Goal: Task Accomplishment & Management: Manage account settings

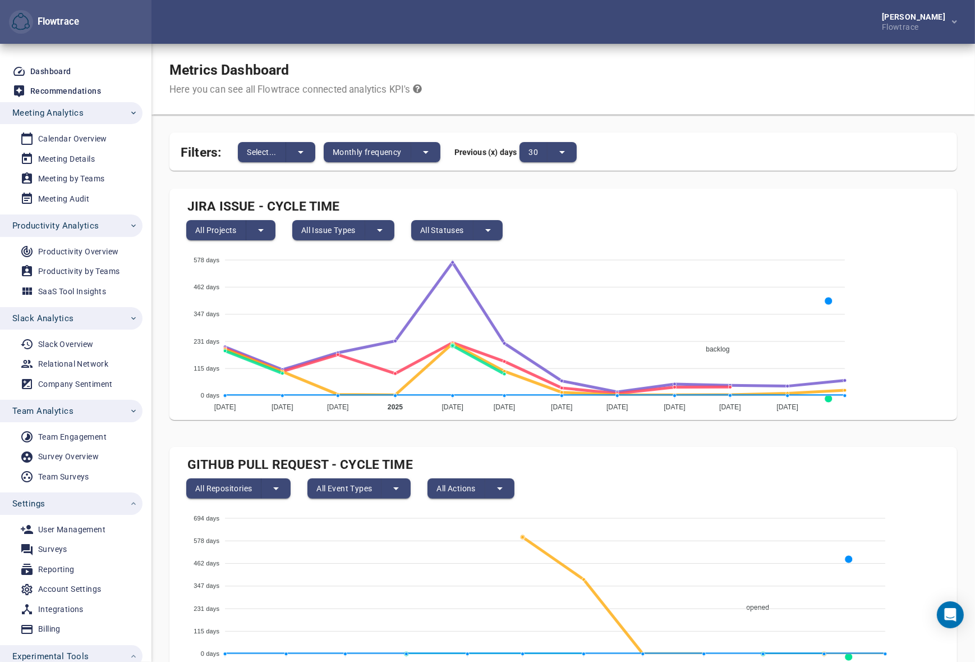
scroll to position [157, 0]
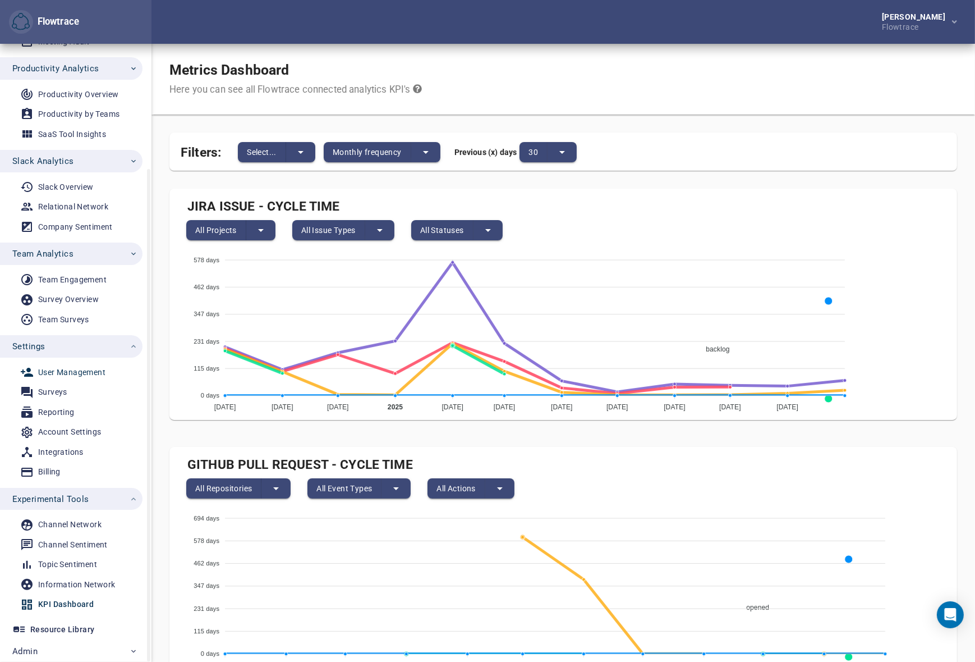
click at [52, 367] on div "User Management" at bounding box center [71, 372] width 67 height 14
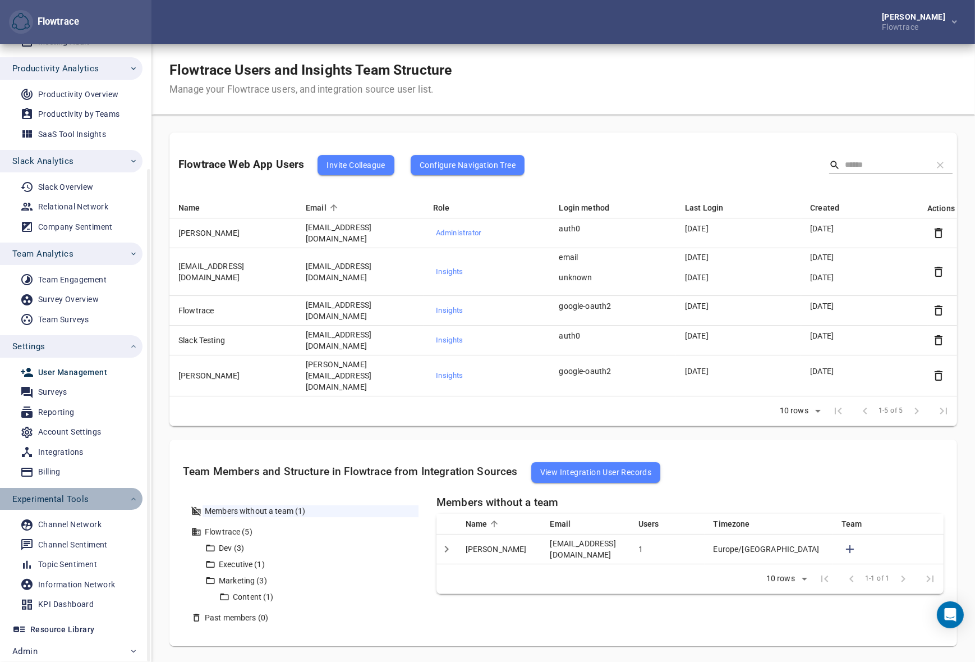
click at [86, 496] on span "Experimental Tools" at bounding box center [50, 499] width 77 height 15
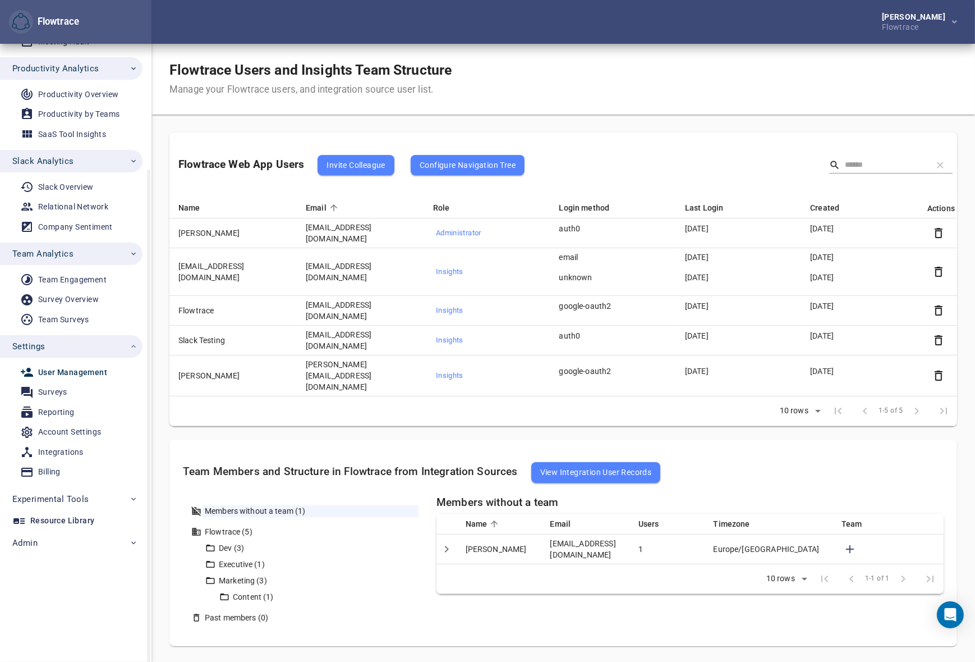
scroll to position [157, 0]
click at [89, 337] on button "Settings" at bounding box center [71, 346] width 143 height 22
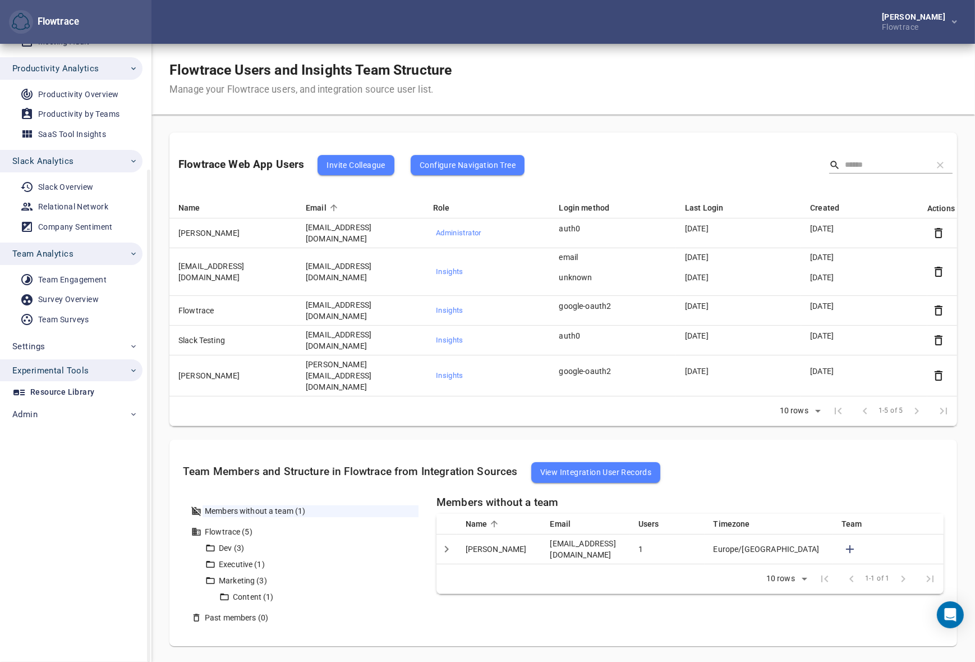
click at [78, 368] on span "Experimental Tools" at bounding box center [50, 370] width 77 height 15
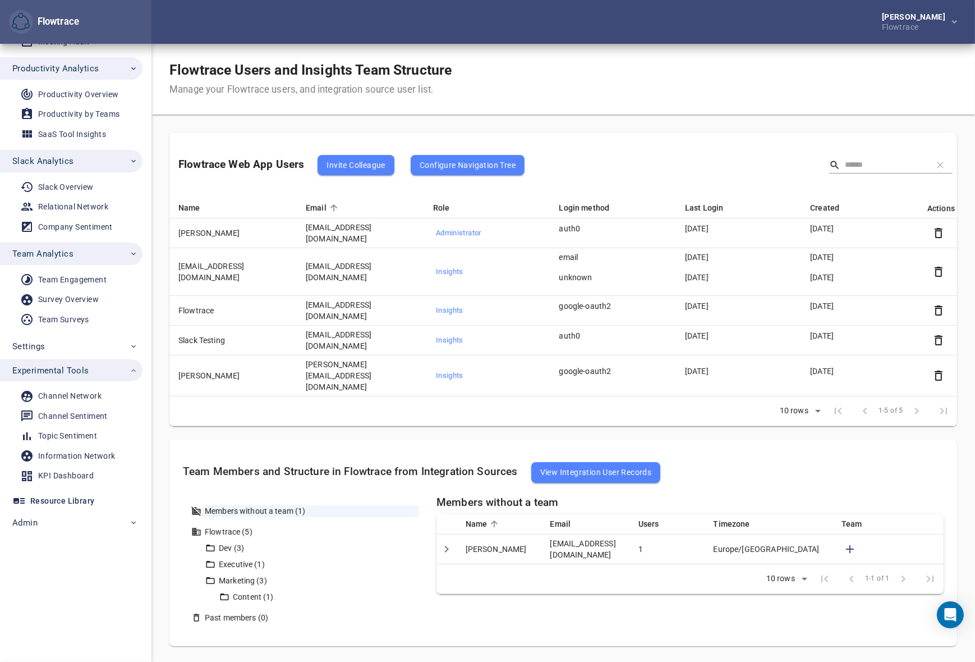
click at [658, 64] on div "Flowtrace Users and Insights Team Structure Manage your Flowtrace users, and in…" at bounding box center [564, 79] width 824 height 71
click at [61, 345] on span "Settings" at bounding box center [75, 346] width 126 height 15
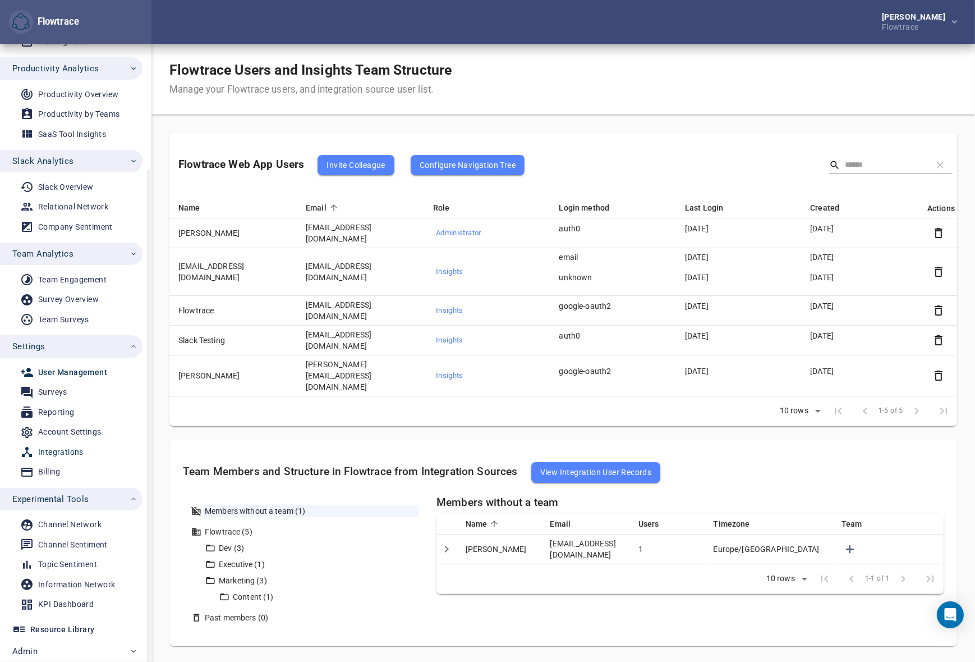
click at [57, 448] on div "Integrations" at bounding box center [60, 452] width 45 height 14
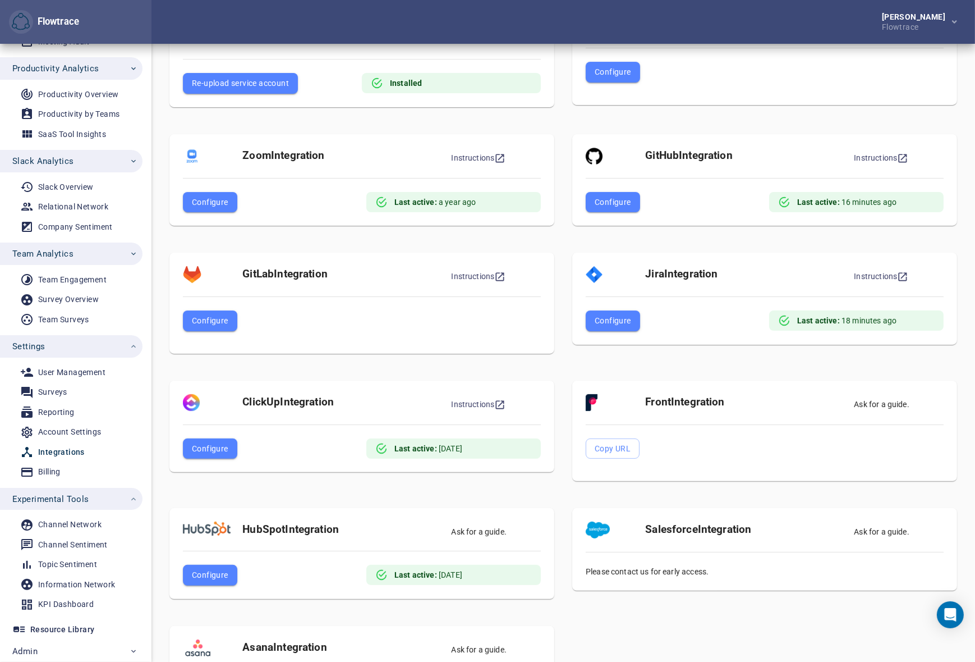
scroll to position [230, 0]
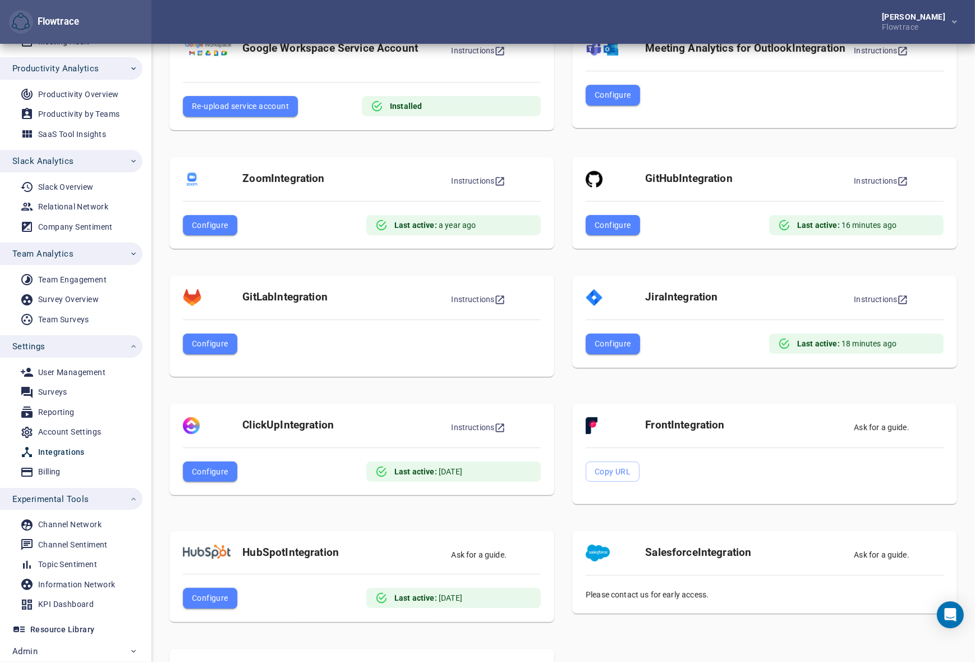
click at [553, 154] on div "Zoom Integration Instructions Configure Last active: a year ago" at bounding box center [361, 207] width 403 height 118
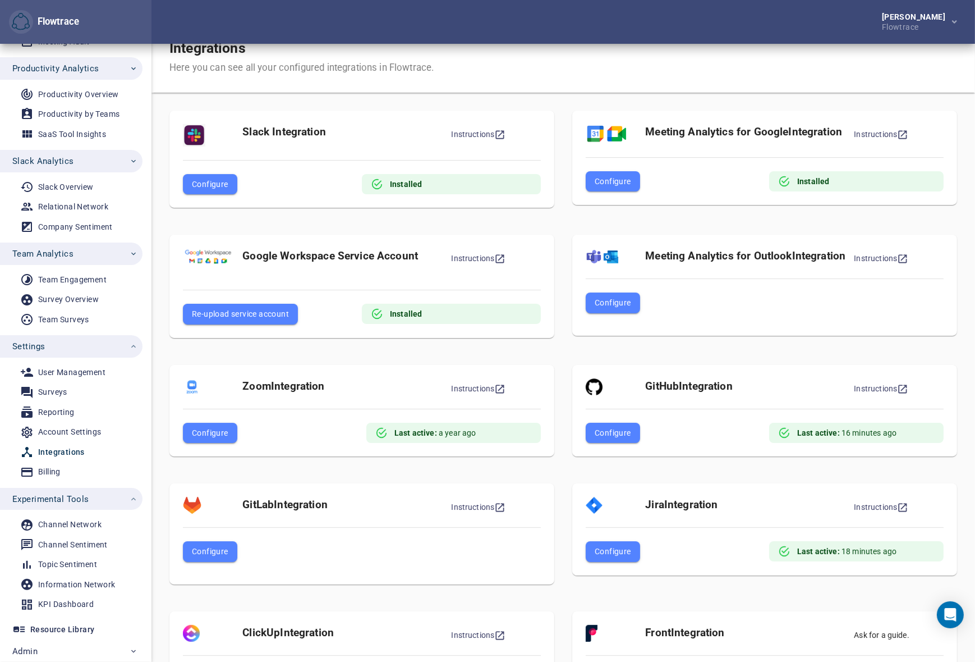
scroll to position [0, 0]
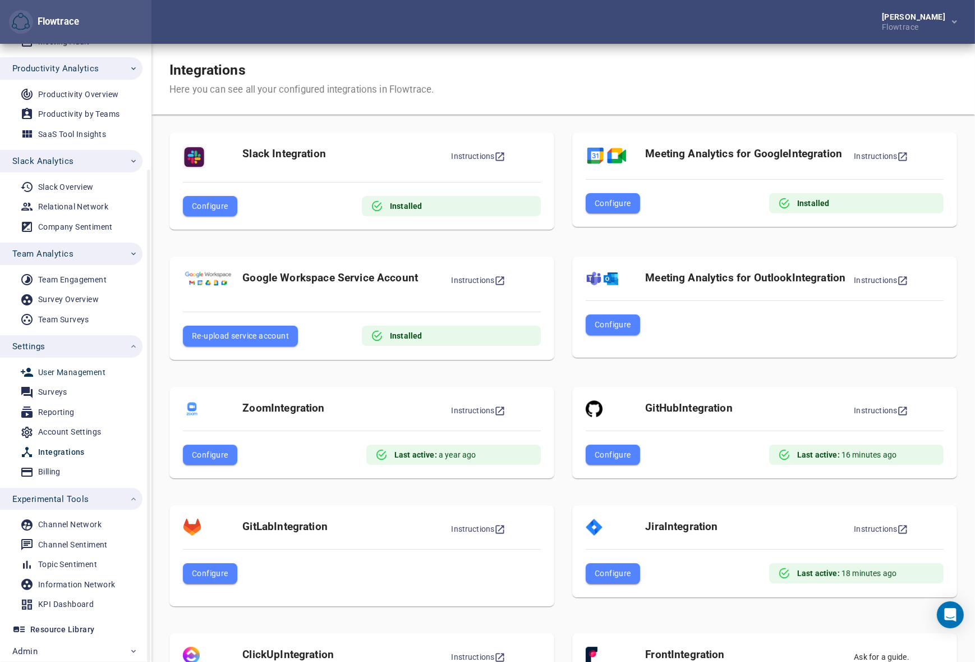
click at [79, 372] on div "User Management" at bounding box center [71, 372] width 67 height 14
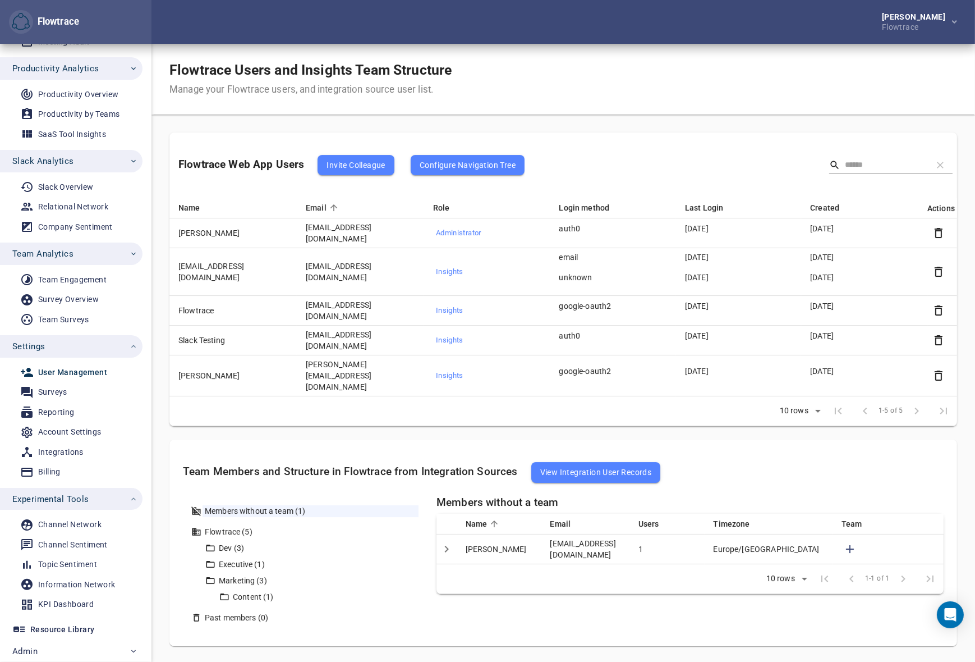
click at [603, 107] on div "Flowtrace Users and Insights Team Structure Manage your Flowtrace users, and in…" at bounding box center [564, 79] width 824 height 71
click at [366, 166] on span "Invite Colleague" at bounding box center [356, 164] width 58 height 13
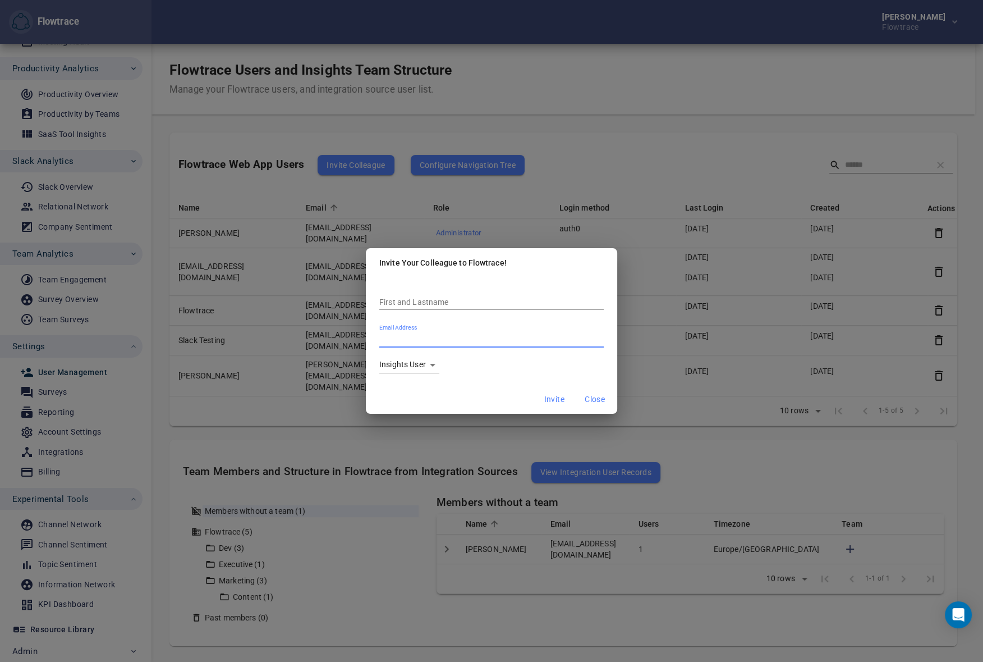
click at [428, 335] on input "Email Address" at bounding box center [491, 339] width 224 height 15
paste input "**********"
type input "**********"
click at [428, 292] on div "First and Lastname" at bounding box center [491, 298] width 224 height 24
click at [407, 297] on input "First and Lastname" at bounding box center [491, 302] width 224 height 15
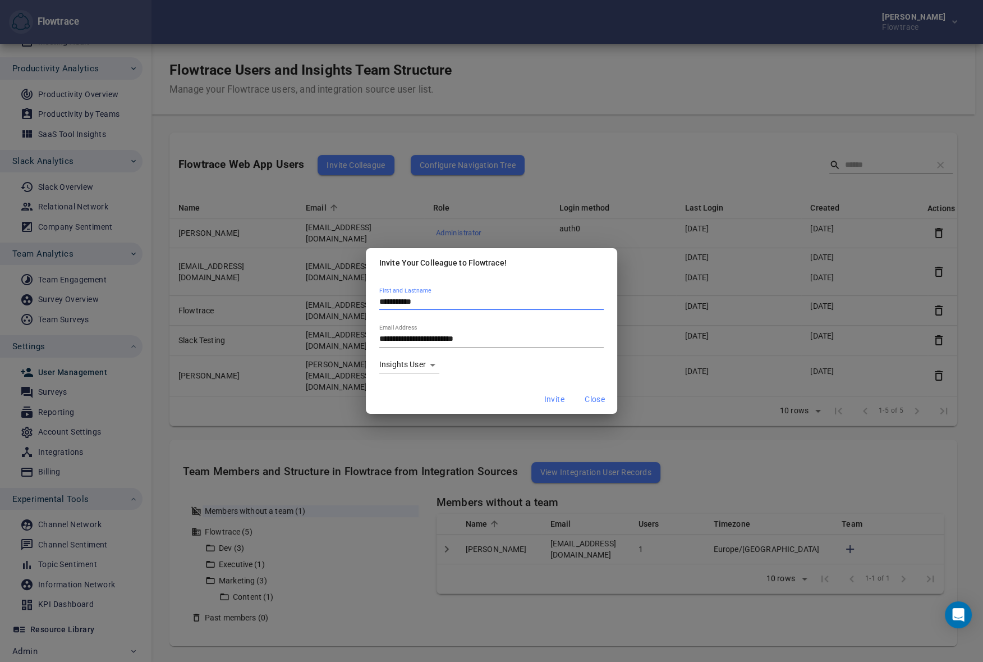
type input "**********"
click at [418, 362] on body "Flowtrace Petri Lehtonen Flowtrace Flowtrace Dashboard Recommendations Meeting …" at bounding box center [491, 331] width 983 height 662
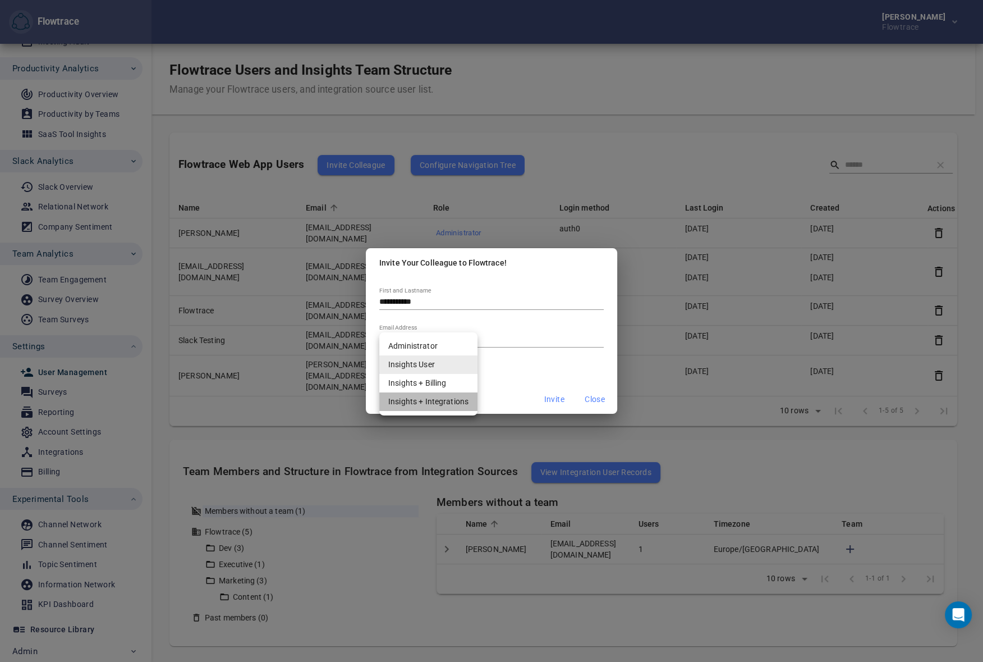
click at [424, 402] on li "Insights + Integrations" at bounding box center [428, 401] width 98 height 19
type input "**********"
click at [517, 363] on div "**********" at bounding box center [491, 327] width 224 height 91
click at [432, 291] on div "**********" at bounding box center [491, 298] width 224 height 24
click at [395, 298] on input "**********" at bounding box center [491, 302] width 224 height 15
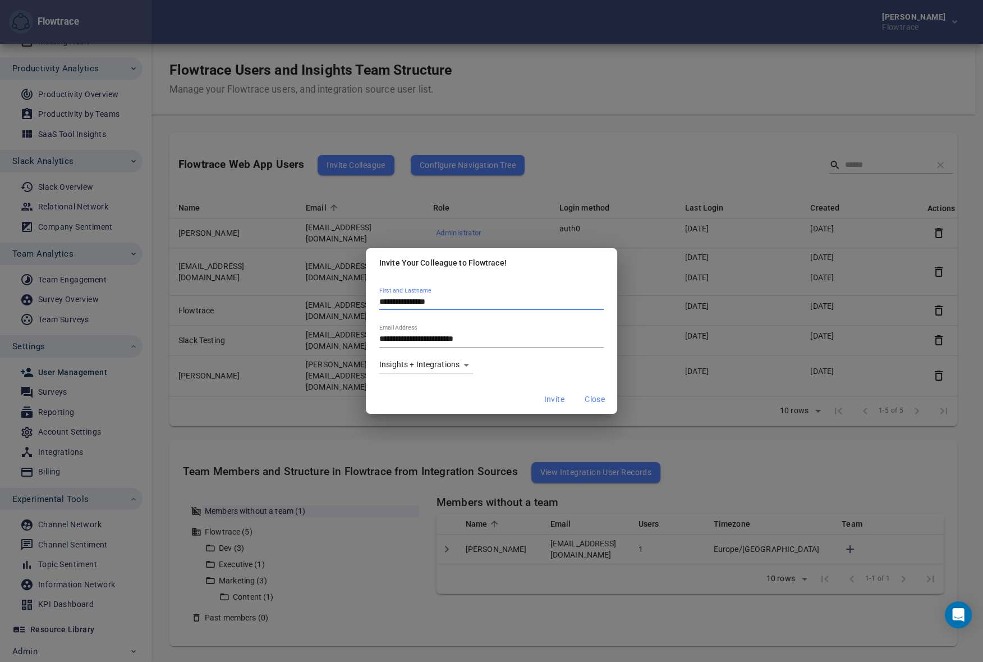
type input "**********"
click at [432, 362] on body "Flowtrace Petri Lehtonen Flowtrace Flowtrace Dashboard Recommendations Meeting …" at bounding box center [491, 331] width 983 height 662
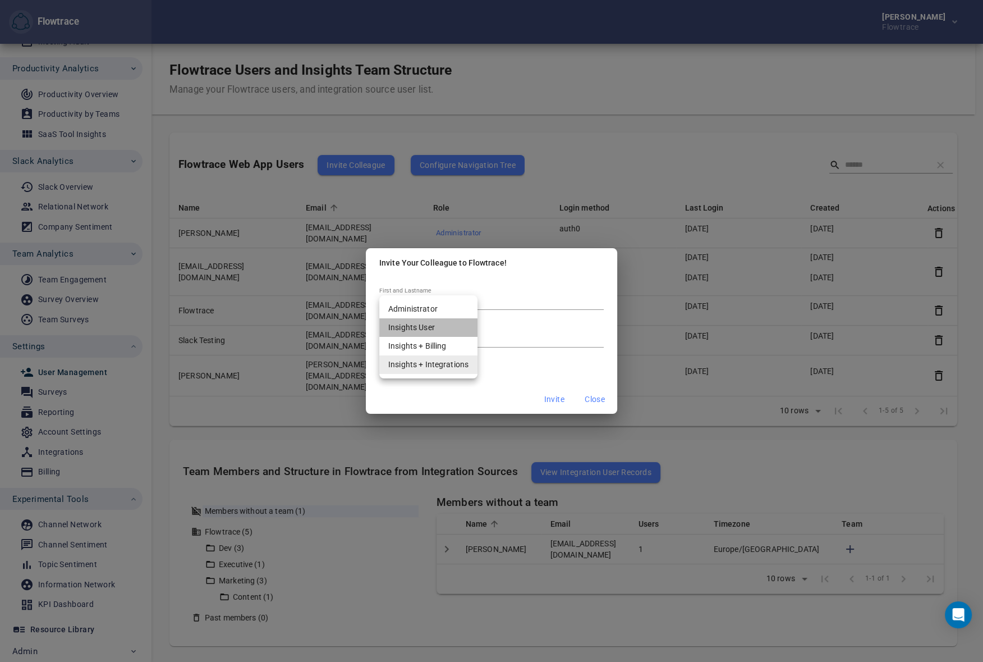
click at [419, 327] on li "Insights User" at bounding box center [428, 327] width 98 height 19
type input "********"
click at [552, 396] on span "Invite" at bounding box center [554, 399] width 20 height 14
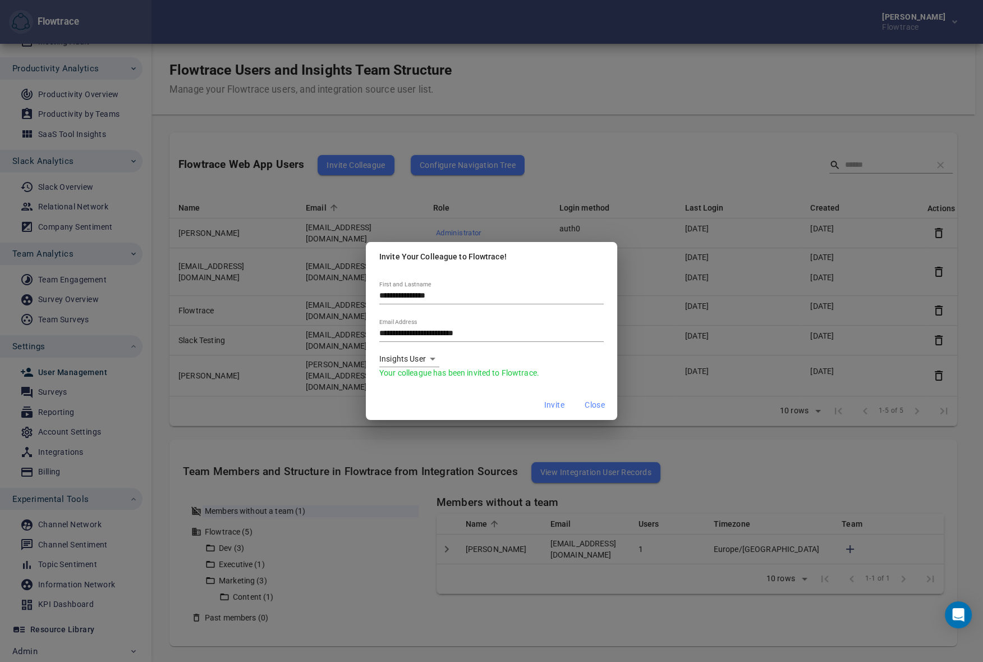
click at [600, 407] on span "Close" at bounding box center [595, 405] width 20 height 14
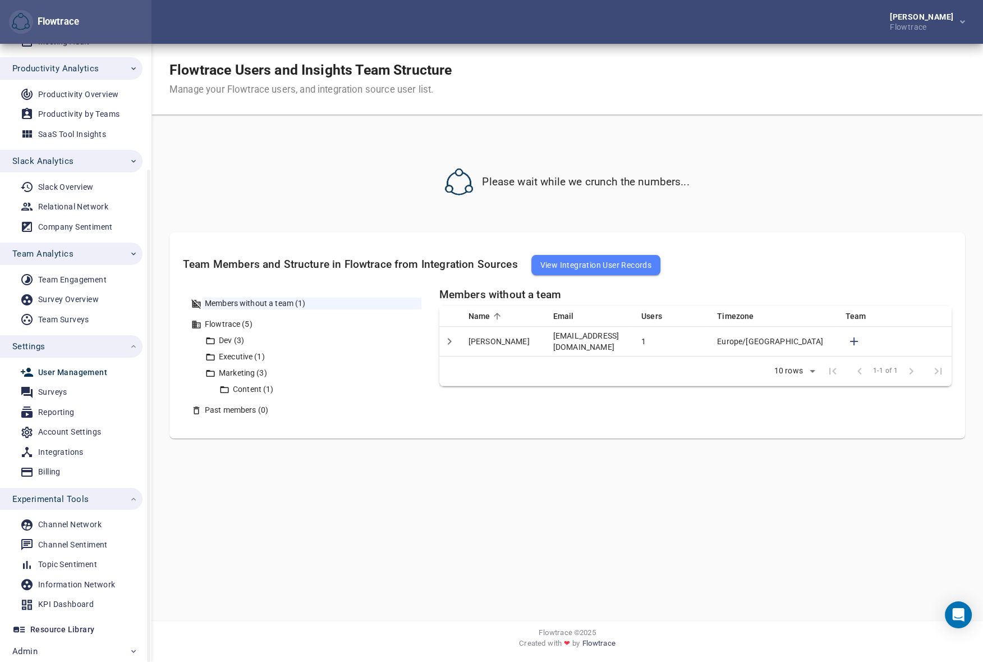
click at [85, 163] on span "Slack Analytics" at bounding box center [75, 161] width 126 height 15
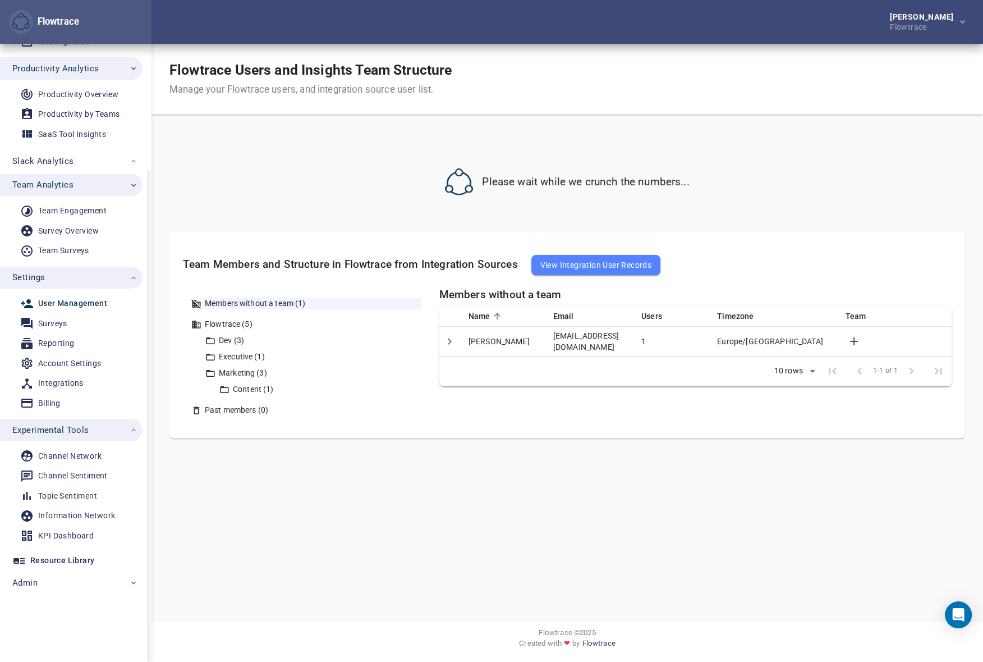
click at [70, 184] on span "Team Analytics" at bounding box center [42, 184] width 61 height 15
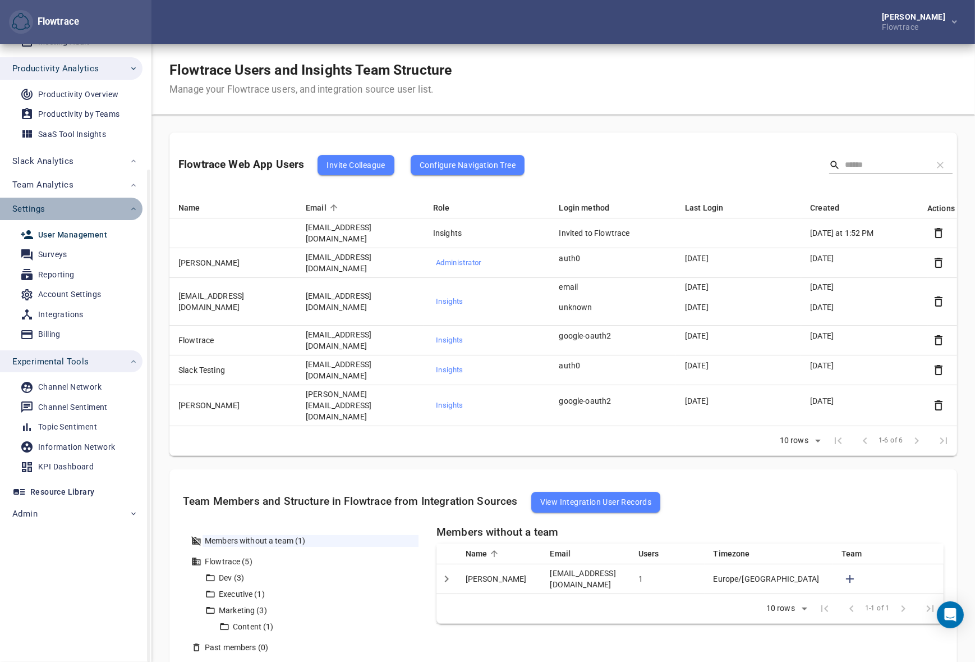
click at [65, 201] on span "Settings" at bounding box center [75, 208] width 126 height 15
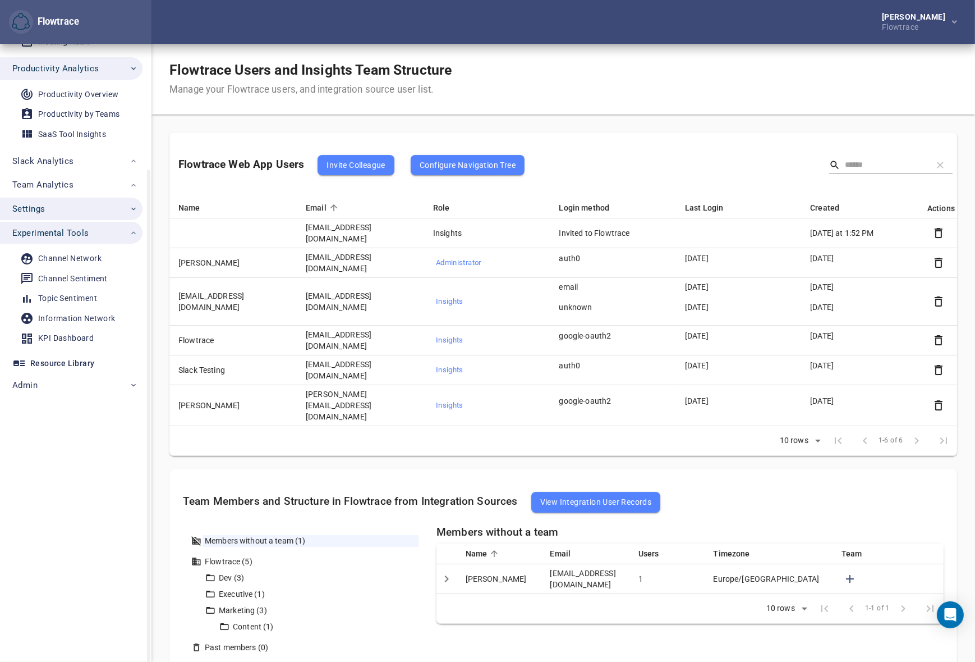
click at [61, 205] on span "Settings" at bounding box center [75, 208] width 126 height 15
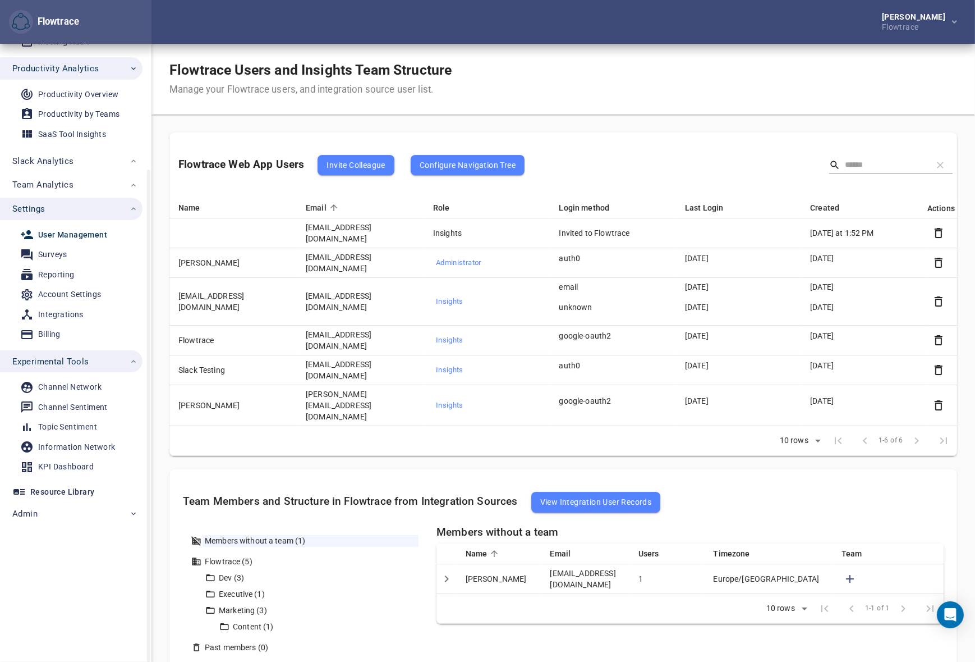
click at [66, 363] on span "Experimental Tools" at bounding box center [50, 361] width 77 height 15
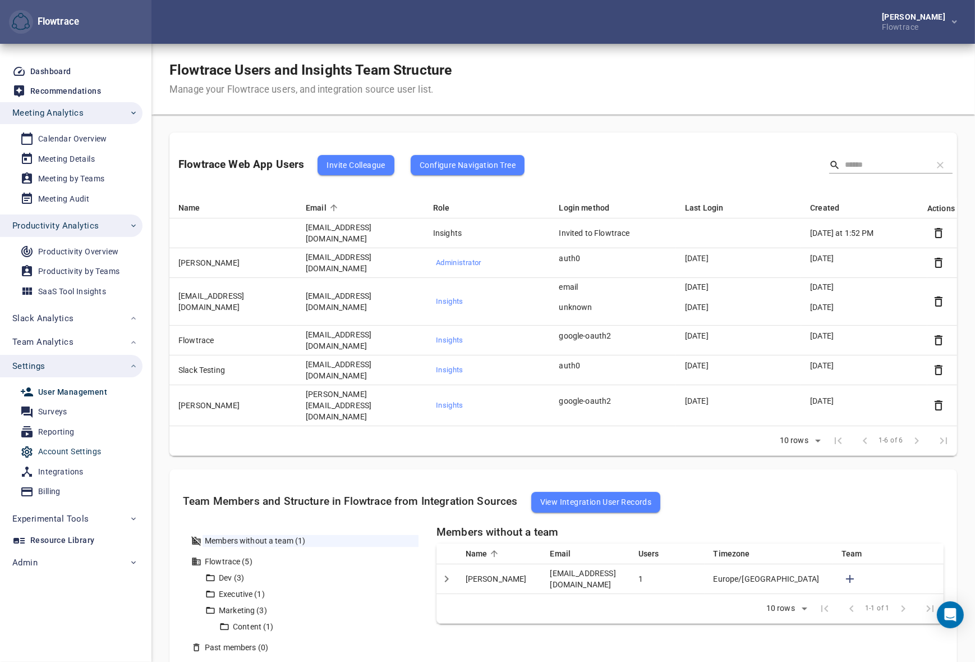
drag, startPoint x: 59, startPoint y: 451, endPoint x: 76, endPoint y: 420, distance: 35.4
click at [59, 450] on div "Account Settings" at bounding box center [69, 451] width 63 height 14
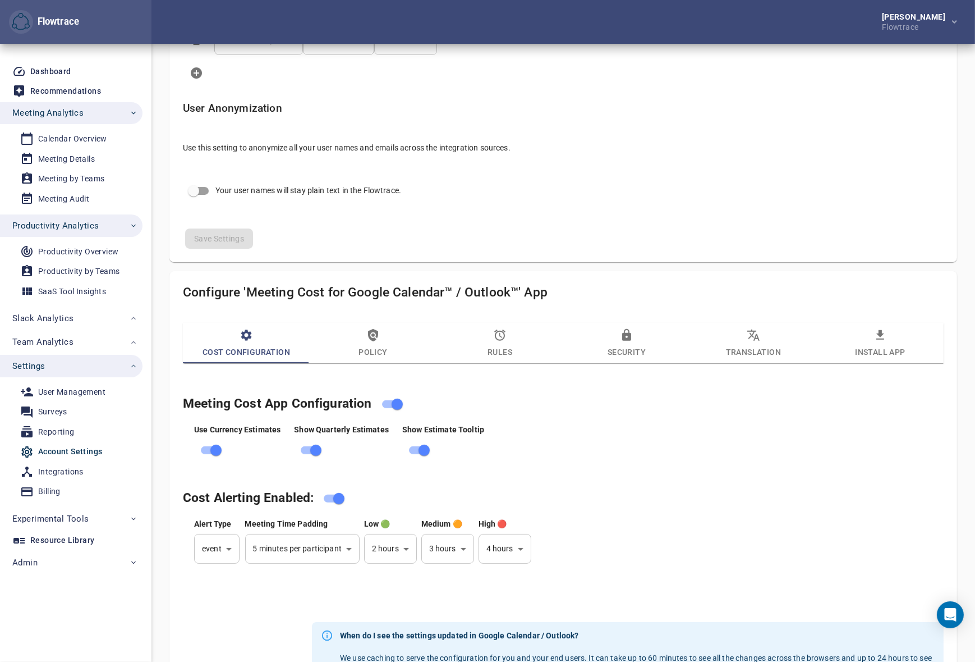
scroll to position [572, 0]
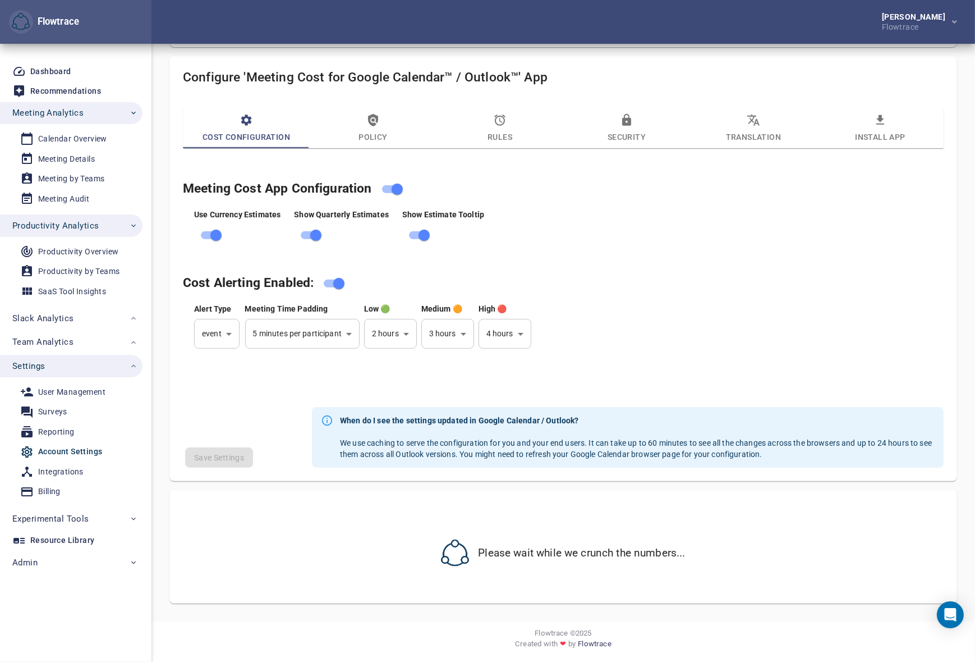
select select "***"
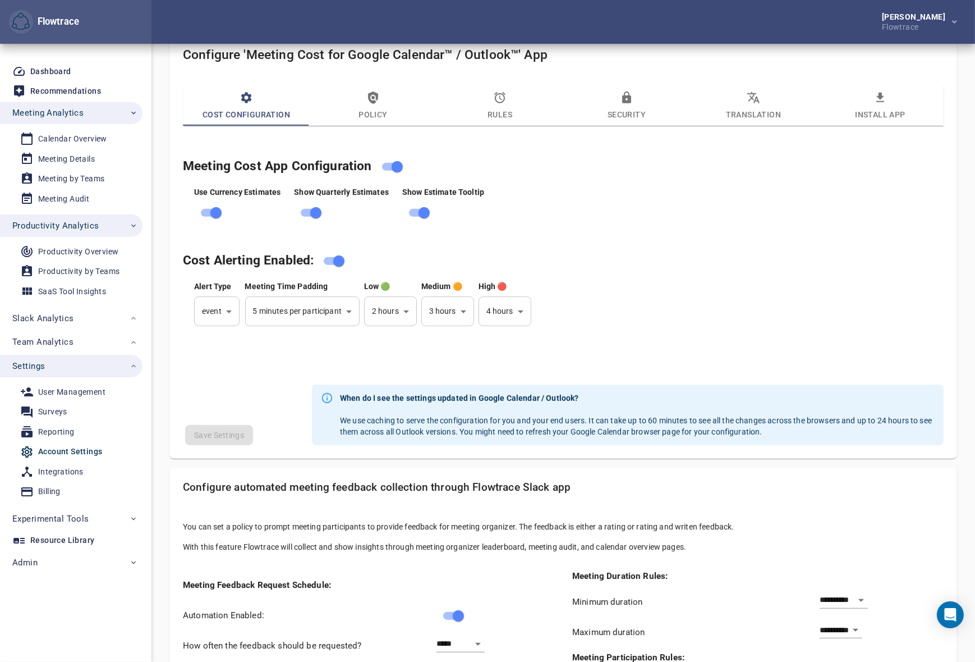
scroll to position [767, 0]
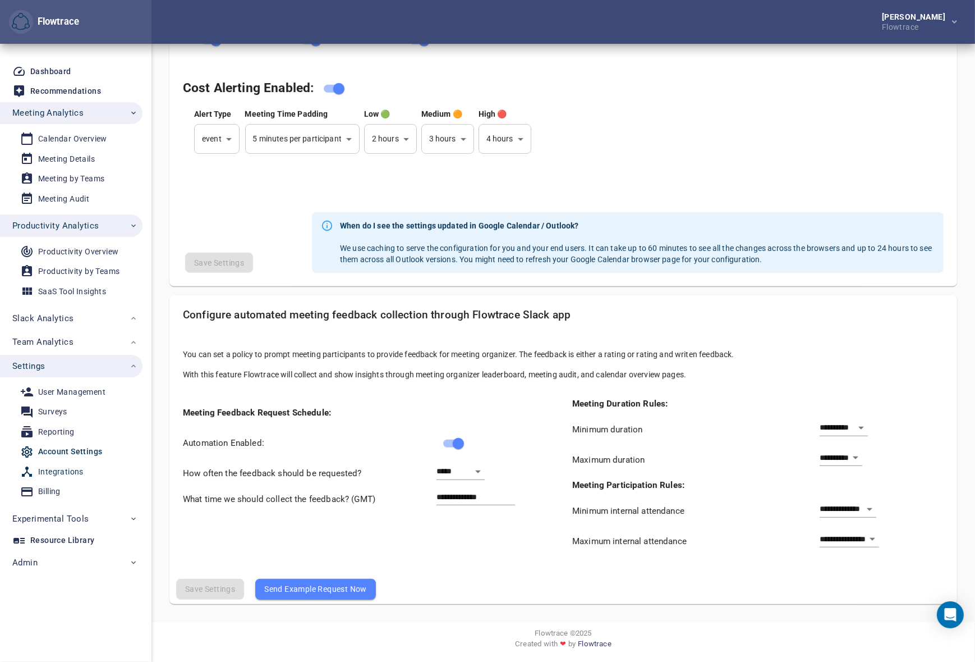
click at [59, 473] on div "Integrations" at bounding box center [60, 472] width 45 height 14
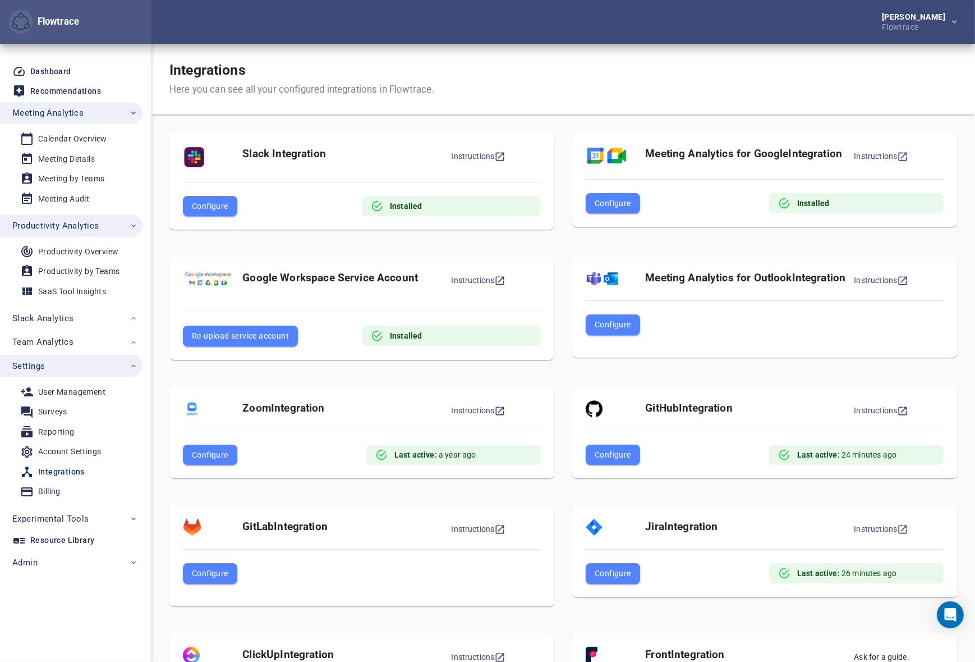
click at [527, 74] on div "Integrations Here you can see all your configured integrations in Flowtrace." at bounding box center [564, 79] width 824 height 71
click at [914, 20] on div "[PERSON_NAME]" at bounding box center [916, 17] width 68 height 8
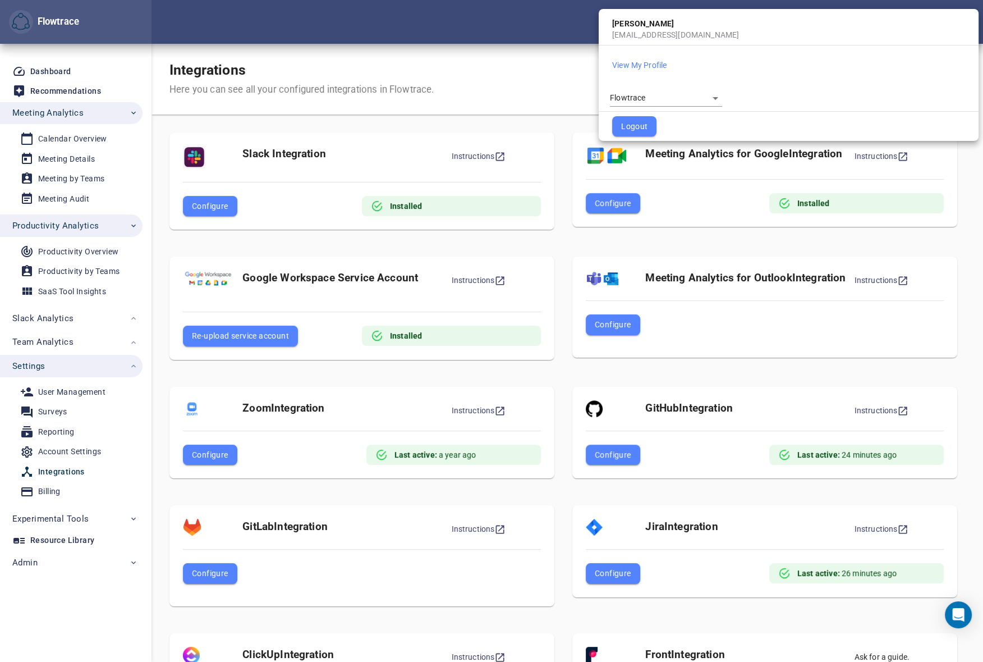
click at [656, 102] on body "Flowtrace Petri Lehtonen Flowtrace Flowtrace Dashboard Recommendations Meeting …" at bounding box center [491, 331] width 983 height 662
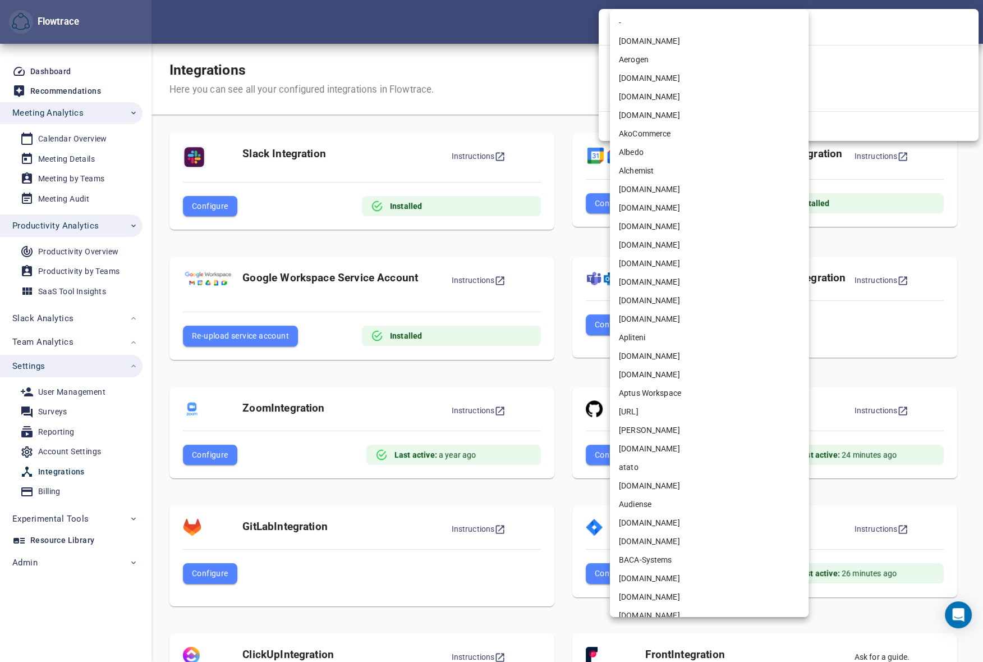
scroll to position [1802, 0]
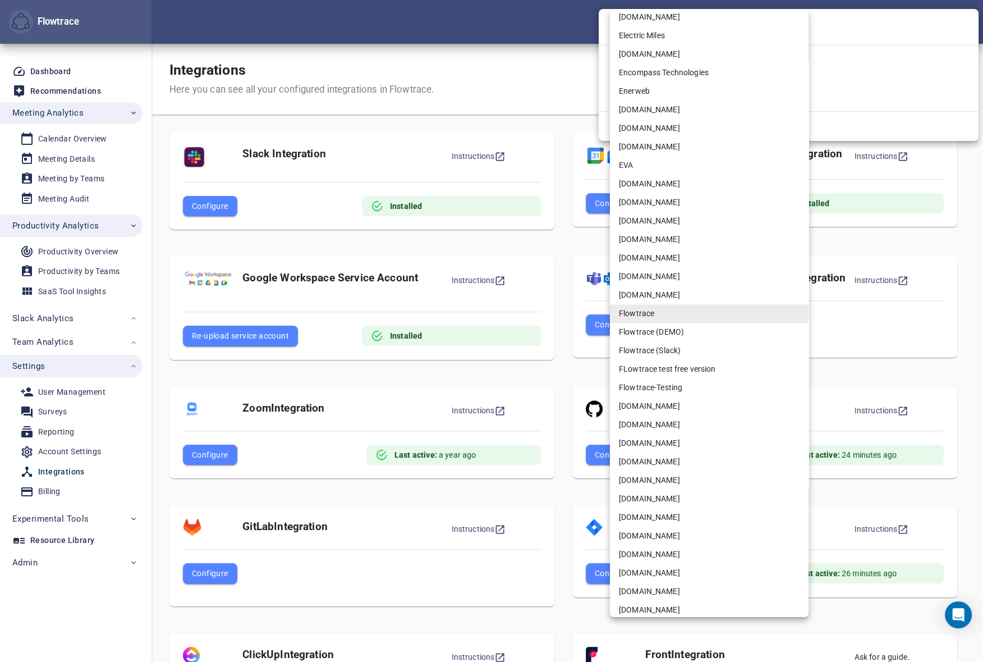
click at [472, 27] on div at bounding box center [491, 331] width 983 height 662
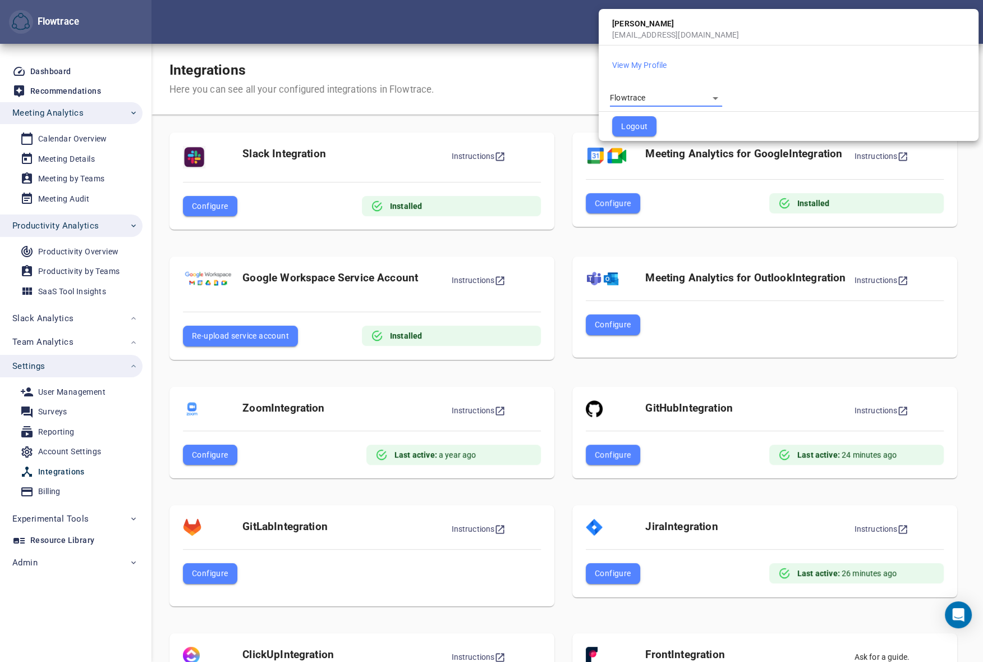
click at [630, 97] on body "Flowtrace Petri Lehtonen Flowtrace Flowtrace Dashboard Recommendations Meeting …" at bounding box center [491, 331] width 983 height 662
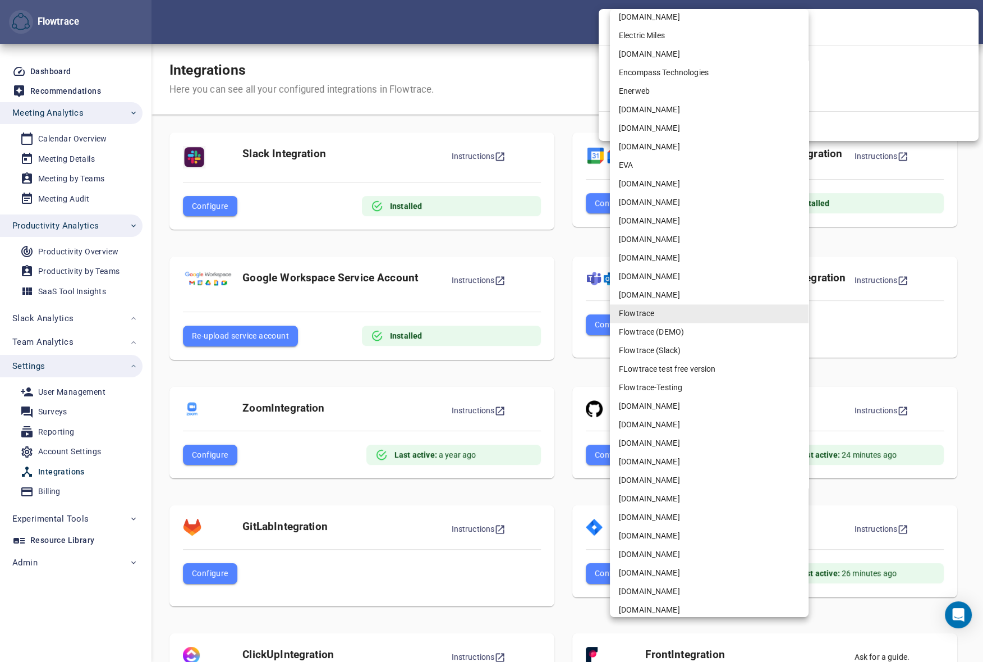
click at [449, 40] on div at bounding box center [491, 331] width 983 height 662
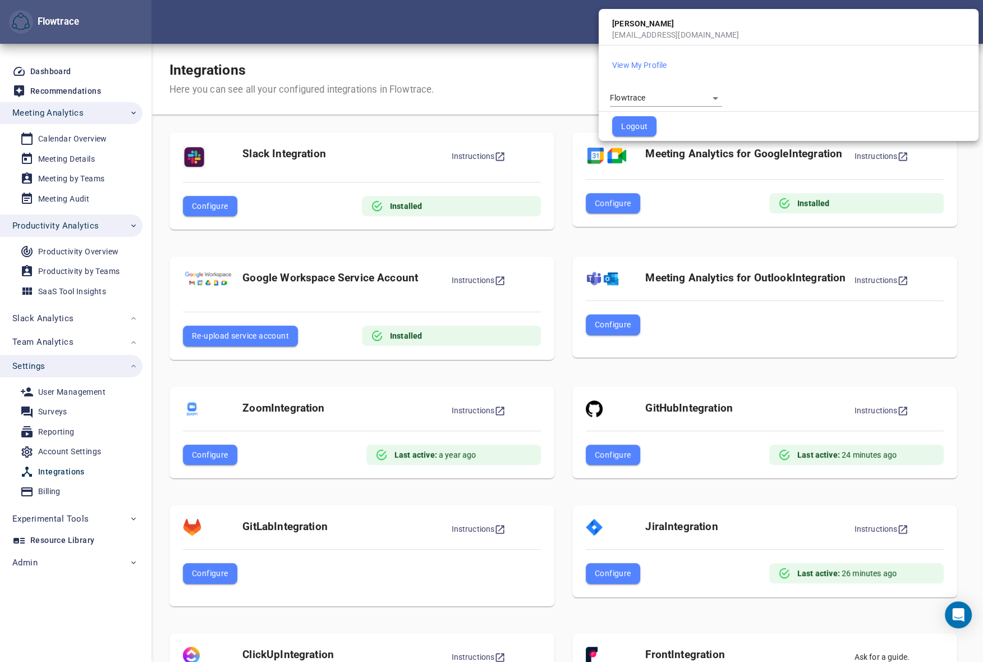
click at [516, 29] on div at bounding box center [491, 331] width 983 height 662
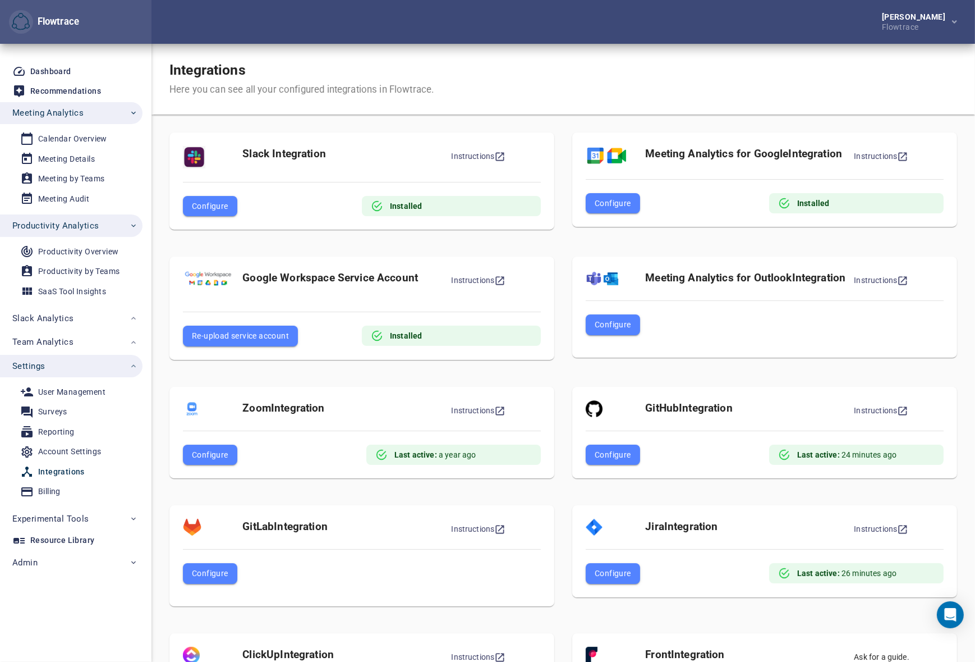
drag, startPoint x: 638, startPoint y: 54, endPoint x: 620, endPoint y: 53, distance: 18.6
click at [638, 54] on div "Integrations Here you can see all your configured integrations in Flowtrace." at bounding box center [564, 79] width 824 height 71
click at [66, 210] on div "Calendar Overview Meeting Details Meeting by Teams Meeting Audit" at bounding box center [71, 168] width 143 height 89
click at [67, 228] on span "Productivity Analytics" at bounding box center [55, 225] width 86 height 15
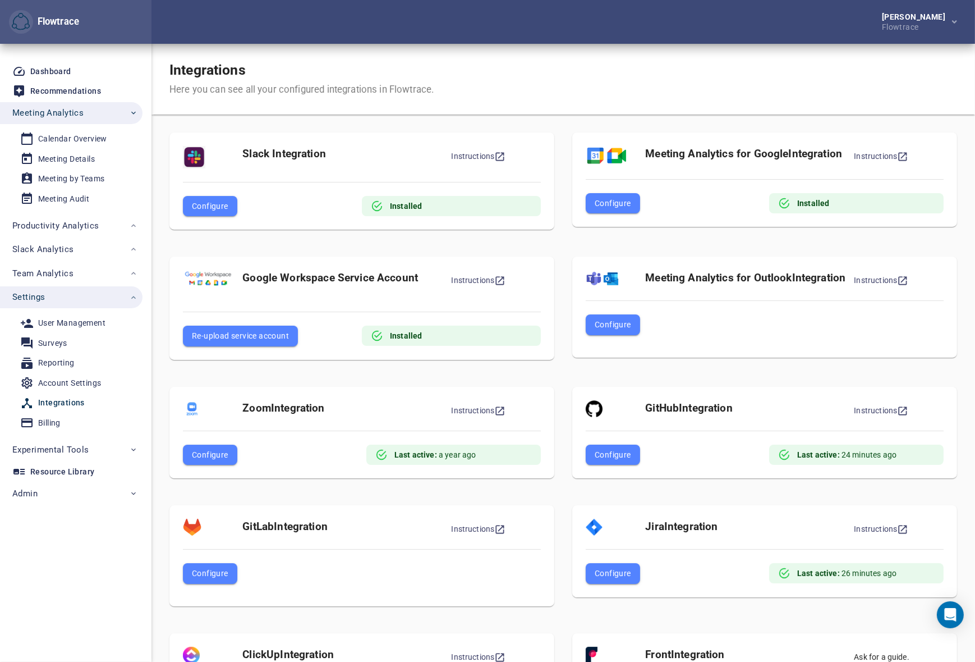
click at [370, 25] on div "[PERSON_NAME] Flowtrace" at bounding box center [564, 22] width 824 height 44
click at [69, 321] on div "User Management" at bounding box center [71, 323] width 67 height 14
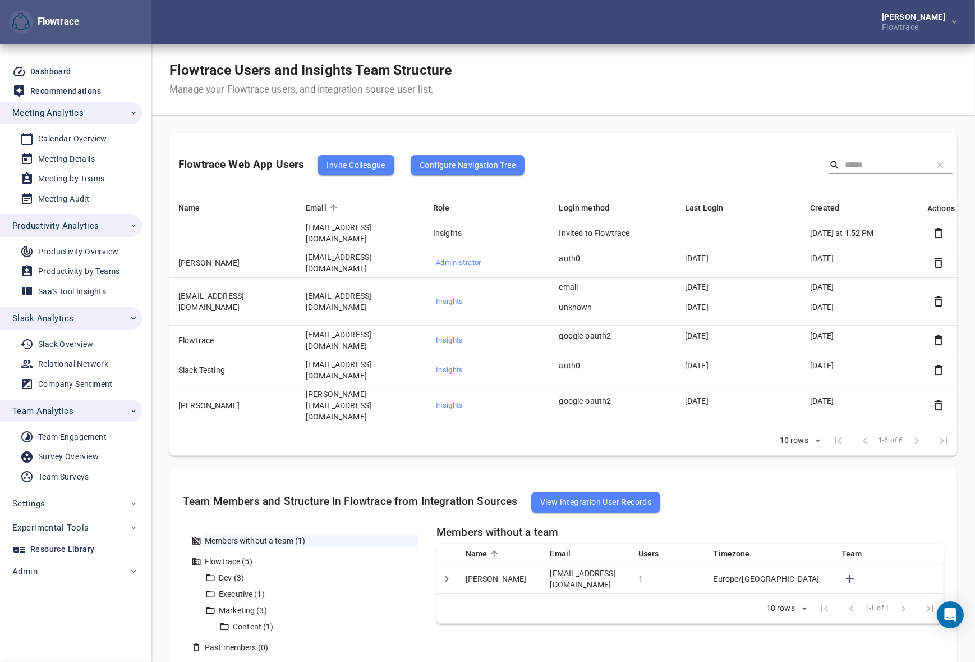
click at [561, 66] on div "Flowtrace Users and Insights Team Structure Manage your Flowtrace users, and in…" at bounding box center [564, 79] width 824 height 71
click at [290, 24] on div "[PERSON_NAME] Flowtrace" at bounding box center [564, 22] width 824 height 44
